Goal: Task Accomplishment & Management: Complete application form

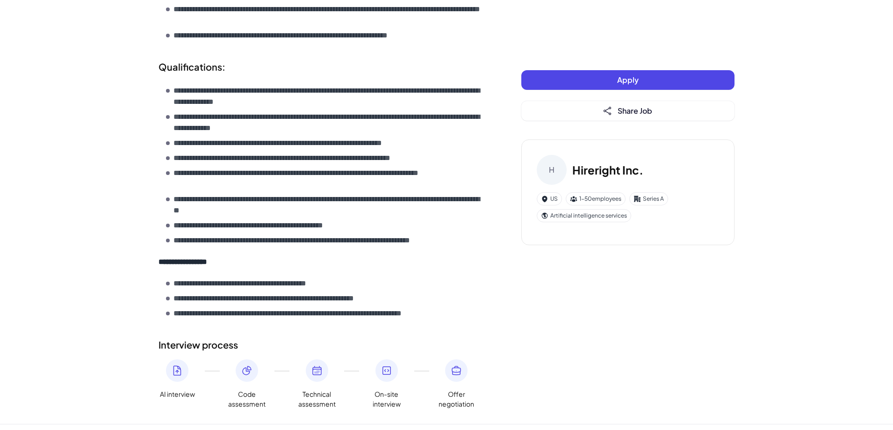
scroll to position [701, 0]
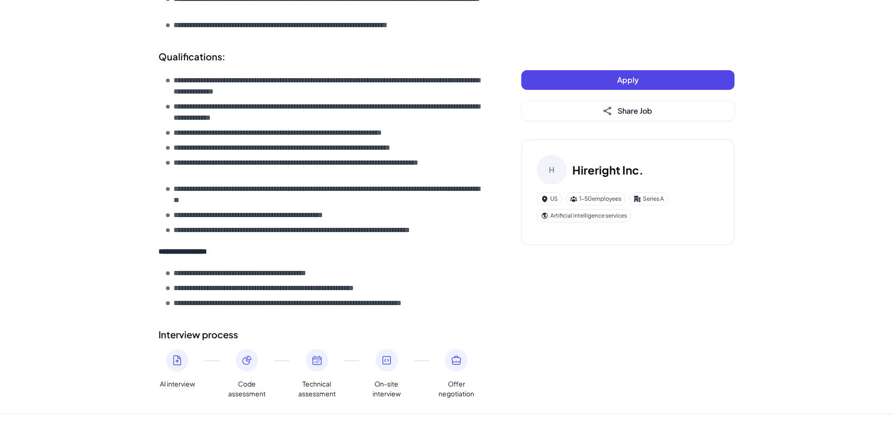
click at [599, 82] on button "Apply" at bounding box center [627, 80] width 213 height 20
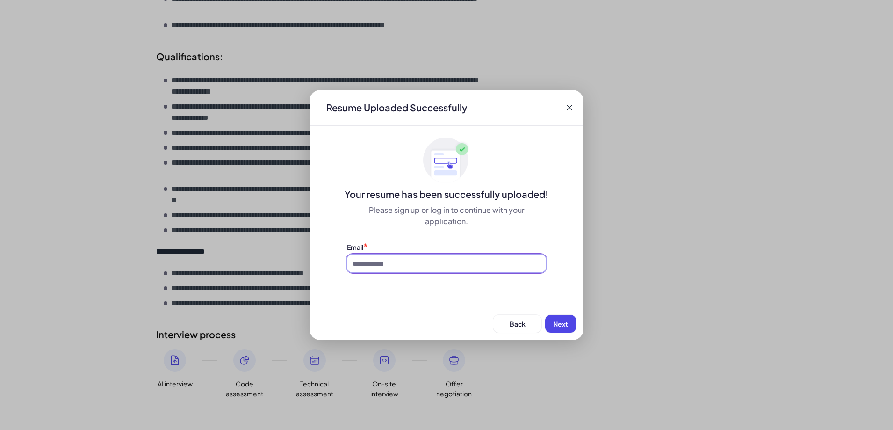
click at [476, 268] on input at bounding box center [446, 263] width 199 height 18
click at [567, 102] on div "Resume Uploaded Successfully" at bounding box center [446, 108] width 274 height 36
click at [570, 110] on icon at bounding box center [569, 107] width 9 height 9
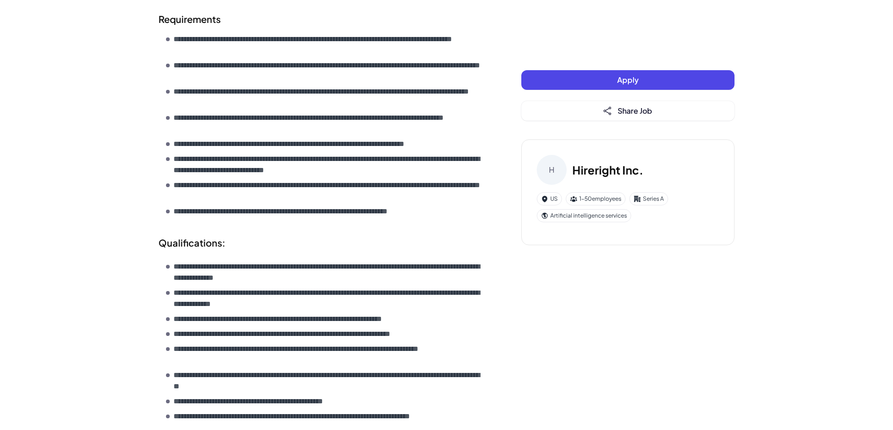
scroll to position [514, 0]
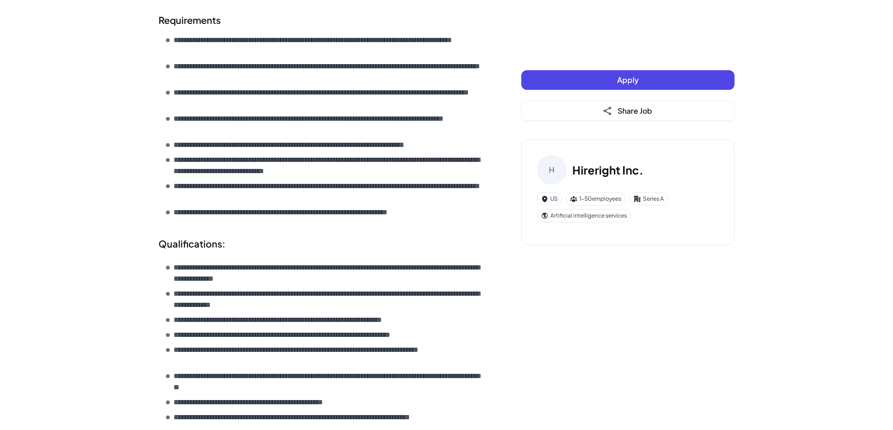
click at [593, 76] on button "Apply" at bounding box center [627, 80] width 213 height 20
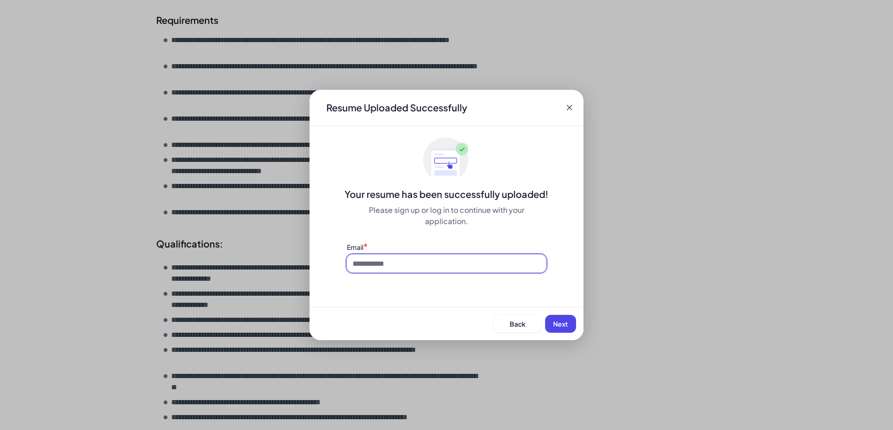
click at [483, 266] on input at bounding box center [446, 263] width 199 height 18
type input "*"
type input "**********"
click at [557, 327] on span "Next" at bounding box center [560, 323] width 15 height 8
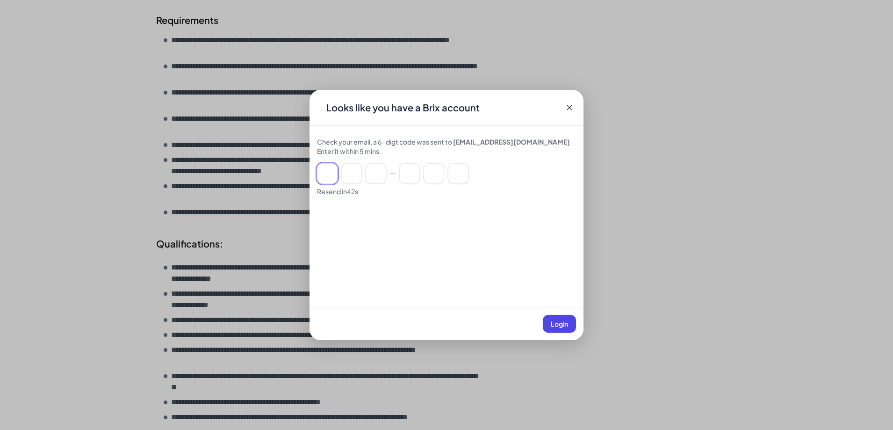
click at [327, 176] on input at bounding box center [327, 173] width 21 height 21
paste input "******"
type input "*"
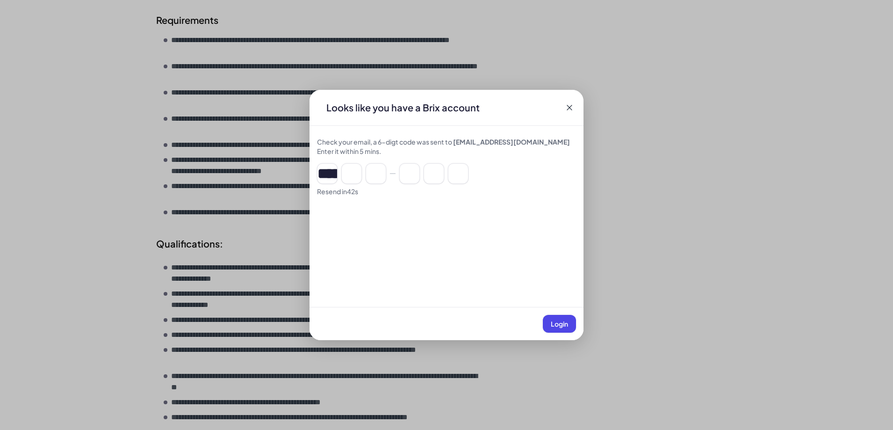
type input "*"
click at [555, 323] on span "Login" at bounding box center [559, 323] width 17 height 8
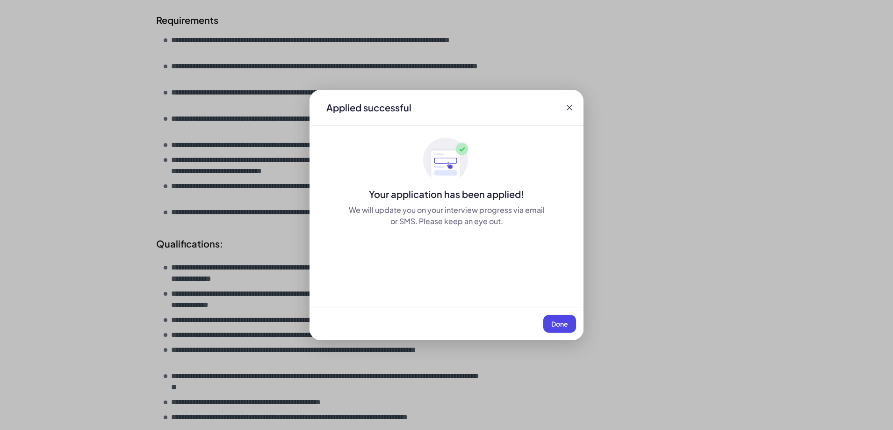
click at [555, 323] on span "Done" at bounding box center [559, 323] width 17 height 8
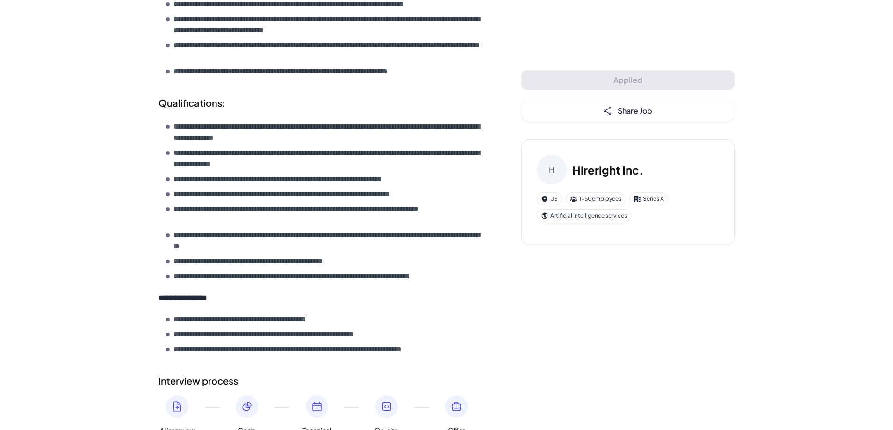
scroll to position [539, 0]
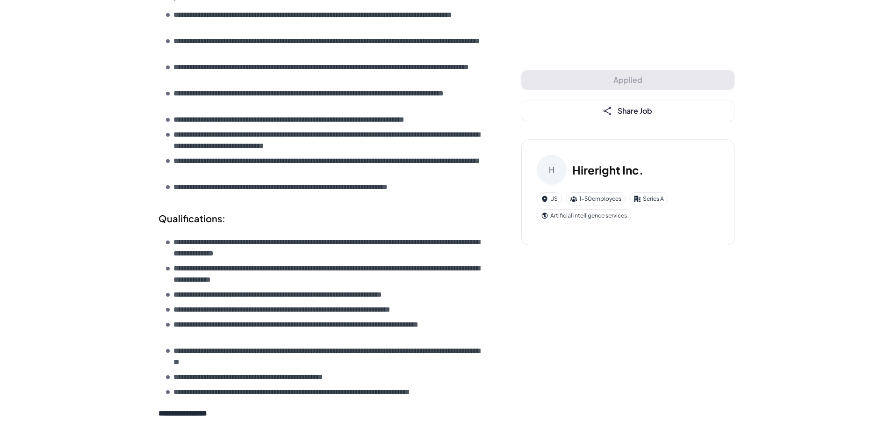
click at [609, 82] on div "Applied Share Job" at bounding box center [627, 95] width 213 height 50
